Goal: Task Accomplishment & Management: Use online tool/utility

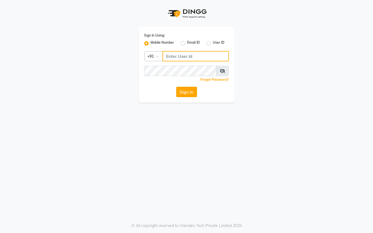
type input "7378378227"
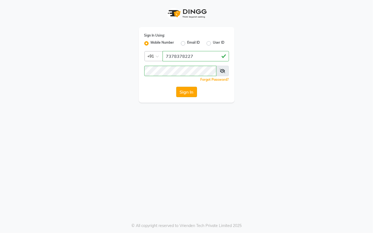
click at [188, 92] on button "Sign In" at bounding box center [186, 92] width 21 height 10
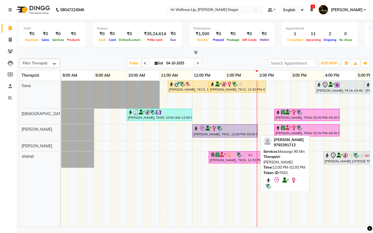
click at [212, 135] on div "[PERSON_NAME], TK01, 12:00 PM-02:00 PM, Massage 90 Min" at bounding box center [225, 130] width 64 height 11
select select "8"
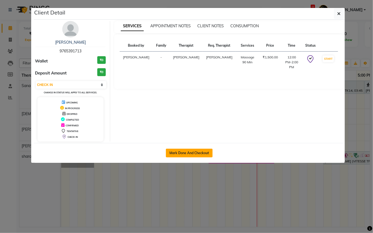
click at [185, 154] on button "Mark Done And Checkout" at bounding box center [189, 153] width 47 height 9
select select "service"
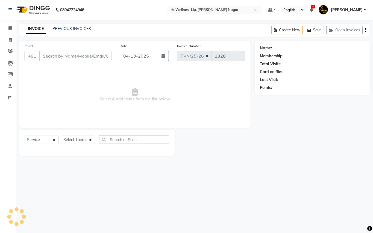
type input "9765391713"
select select "50266"
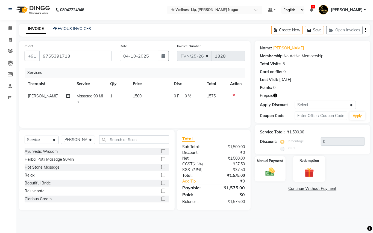
drag, startPoint x: 310, startPoint y: 175, endPoint x: 310, endPoint y: 178, distance: 3.0
click at [310, 175] on img at bounding box center [309, 173] width 16 height 12
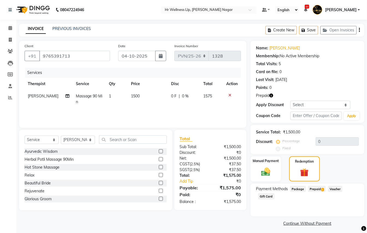
click at [315, 188] on span "Prepaid 1" at bounding box center [317, 189] width 18 height 6
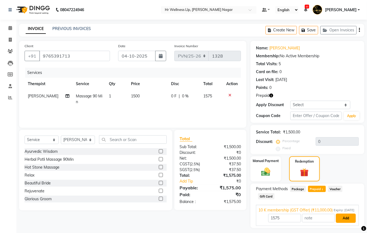
click at [352, 222] on button "Add" at bounding box center [346, 218] width 20 height 9
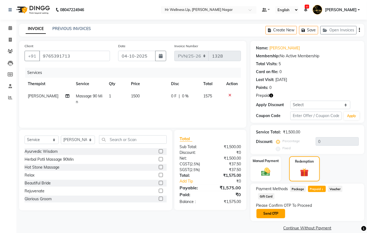
click at [265, 215] on button "Send OTP" at bounding box center [271, 213] width 29 height 9
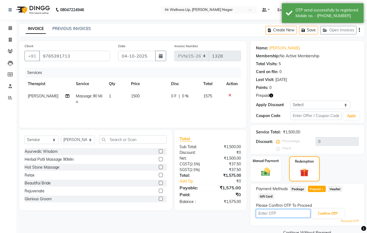
click at [273, 217] on input "text" at bounding box center [283, 213] width 55 height 8
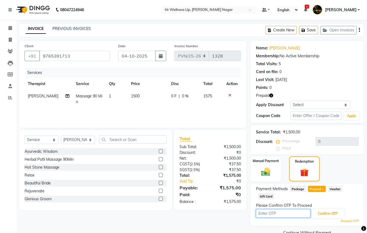
drag, startPoint x: 270, startPoint y: 215, endPoint x: 273, endPoint y: 211, distance: 4.2
click at [270, 214] on input "text" at bounding box center [283, 213] width 55 height 8
click at [264, 211] on input "text" at bounding box center [283, 213] width 55 height 8
click at [275, 215] on input "text" at bounding box center [283, 213] width 55 height 8
